Goal: Transaction & Acquisition: Book appointment/travel/reservation

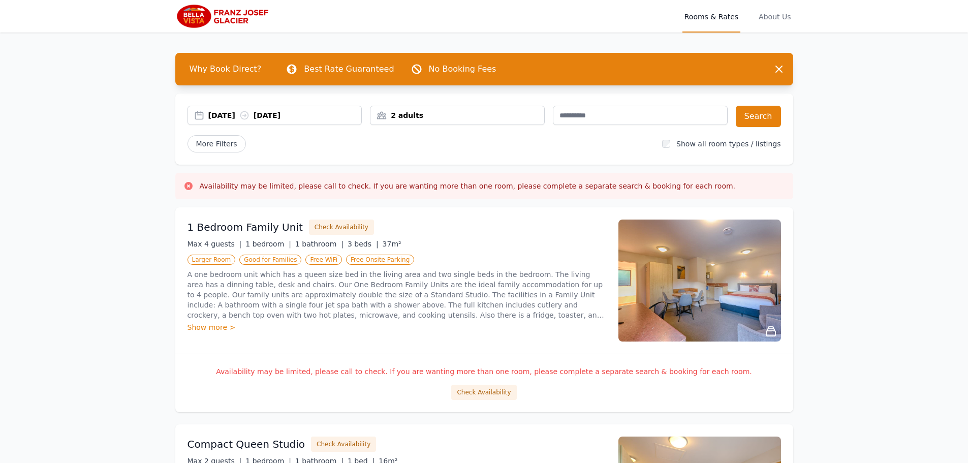
click at [425, 109] on div "2 adults" at bounding box center [457, 115] width 175 height 19
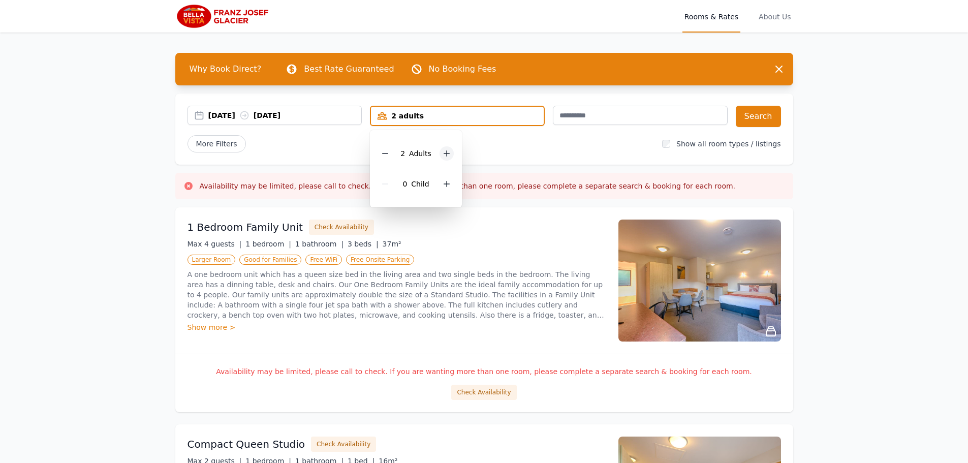
click at [440, 152] on div at bounding box center [447, 153] width 14 height 14
click at [527, 137] on div "More Filters" at bounding box center [421, 143] width 467 height 17
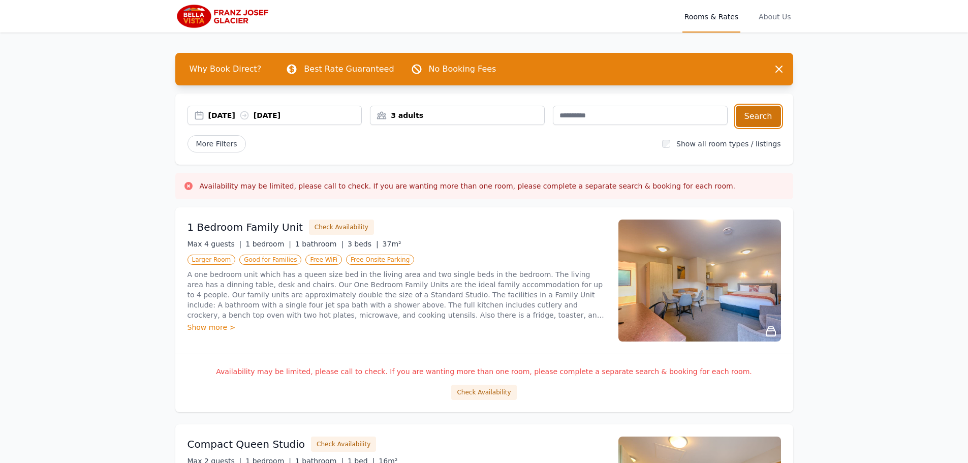
click at [748, 114] on button "Search" at bounding box center [758, 116] width 45 height 21
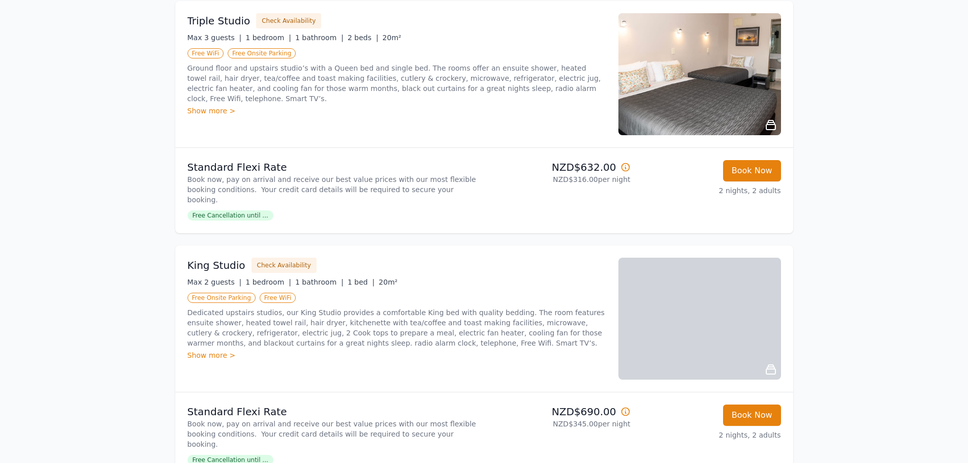
scroll to position [817, 0]
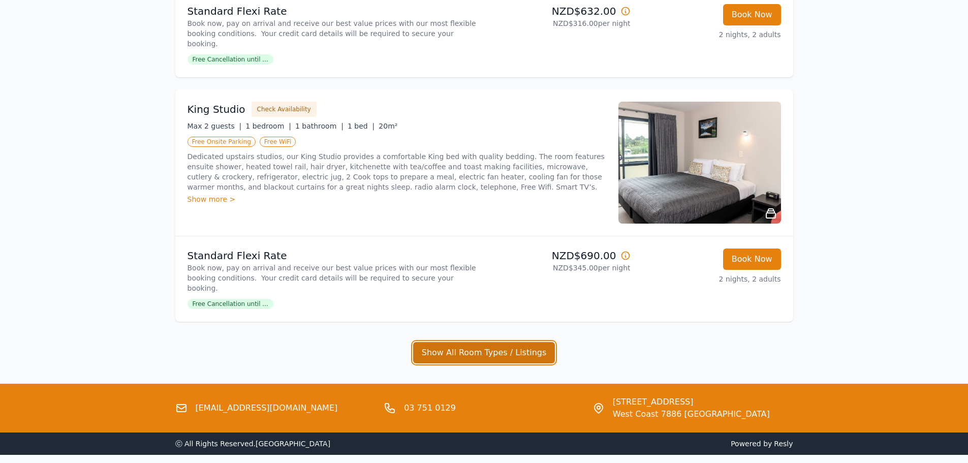
click at [500, 342] on button "Show All Room Types / Listings" at bounding box center [484, 352] width 142 height 21
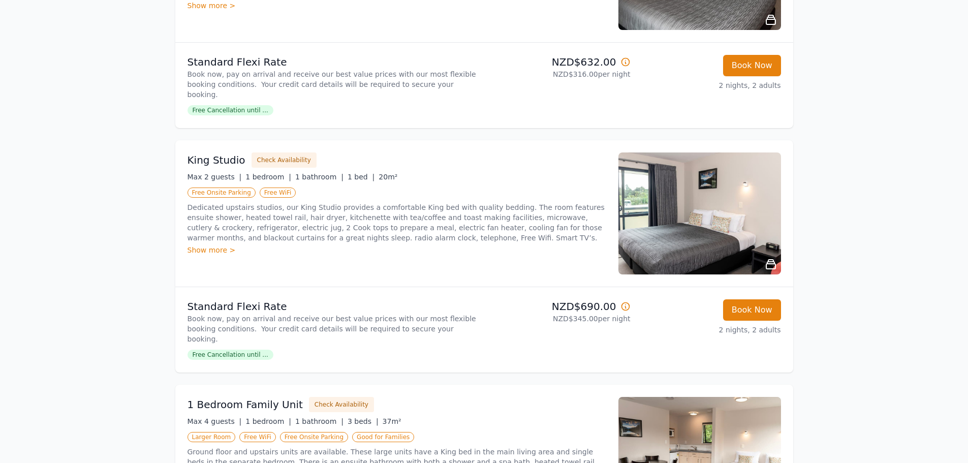
scroll to position [614, 0]
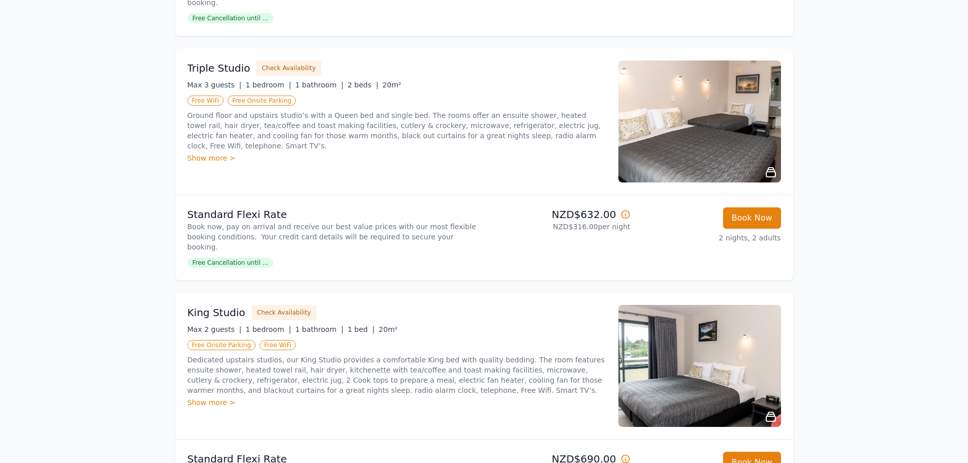
click at [221, 153] on div "Show more >" at bounding box center [397, 158] width 419 height 10
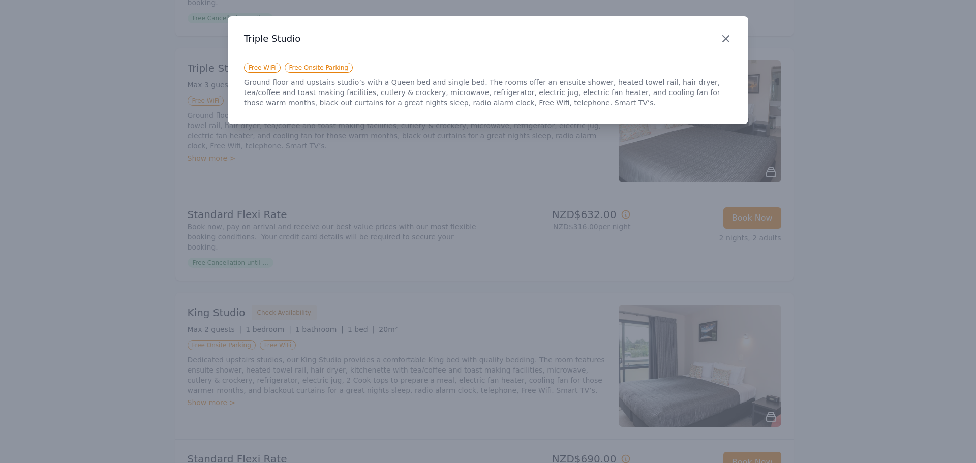
click at [727, 42] on icon "button" at bounding box center [726, 39] width 12 height 12
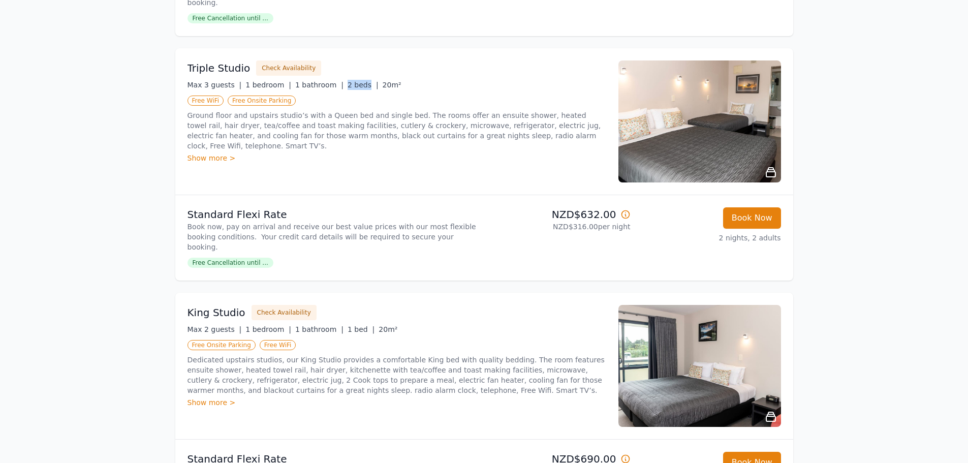
drag, startPoint x: 332, startPoint y: 67, endPoint x: 349, endPoint y: 68, distance: 16.8
click at [349, 81] on span "2 beds |" at bounding box center [363, 85] width 31 height 8
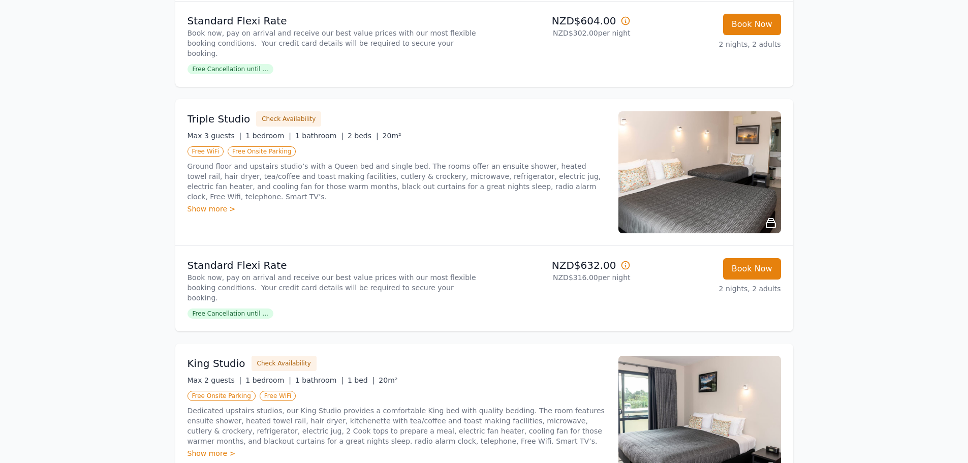
scroll to position [512, 0]
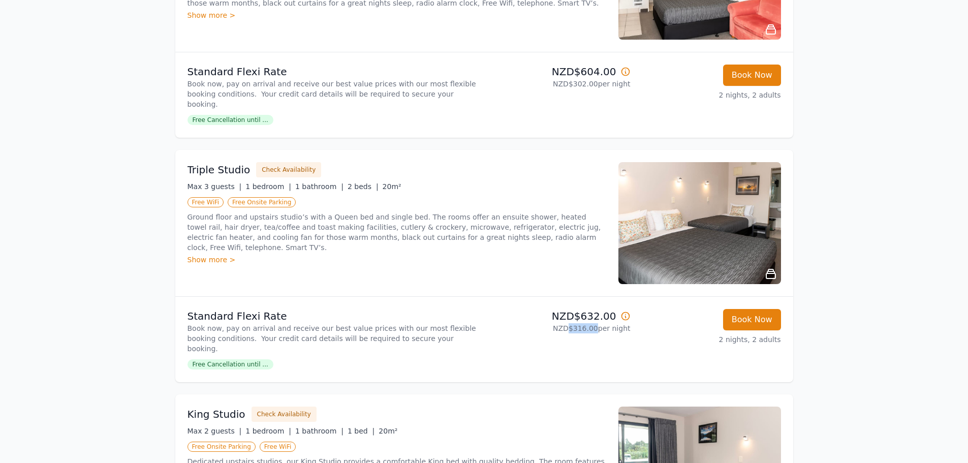
drag, startPoint x: 573, startPoint y: 310, endPoint x: 599, endPoint y: 312, distance: 25.5
click at [599, 323] on p "NZD$316.00 per night" at bounding box center [560, 328] width 142 height 10
click at [209, 255] on div "Show more >" at bounding box center [397, 260] width 419 height 10
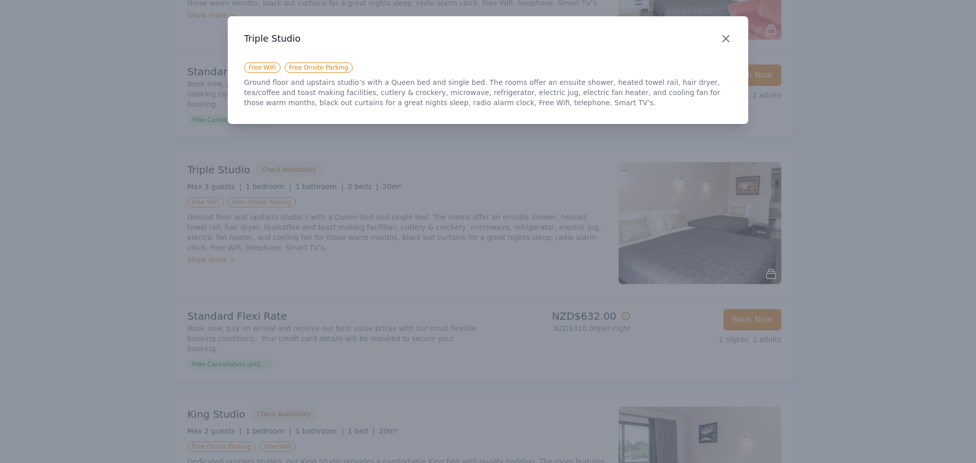
click at [725, 36] on icon "button" at bounding box center [726, 39] width 12 height 12
